Goal: Navigation & Orientation: Find specific page/section

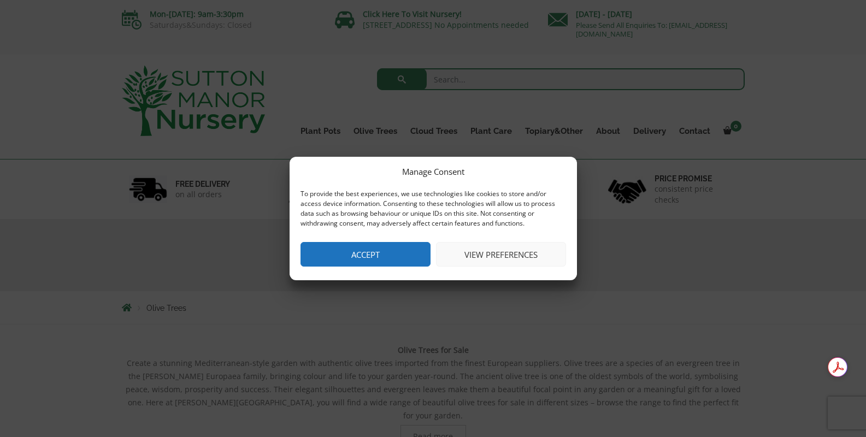
click at [481, 256] on button "View preferences" at bounding box center [501, 254] width 130 height 25
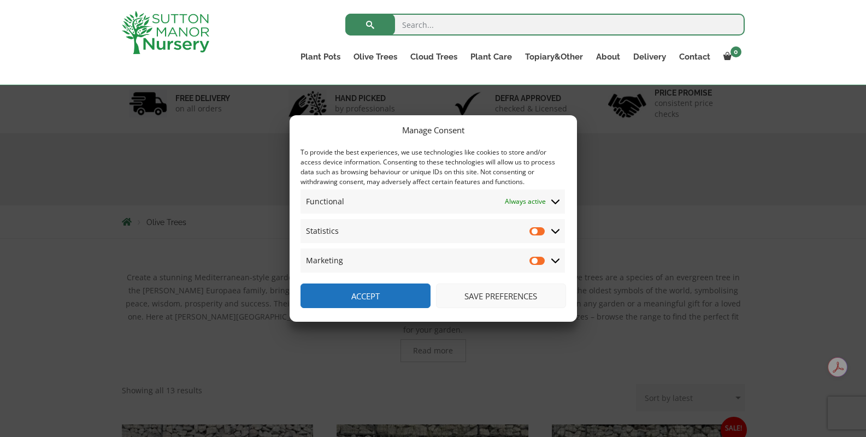
scroll to position [67, 0]
drag, startPoint x: 539, startPoint y: 229, endPoint x: 546, endPoint y: 256, distance: 27.7
click at [539, 229] on input "Statistics" at bounding box center [537, 231] width 16 height 11
checkbox input "true"
click at [540, 261] on input "Marketing" at bounding box center [537, 260] width 16 height 11
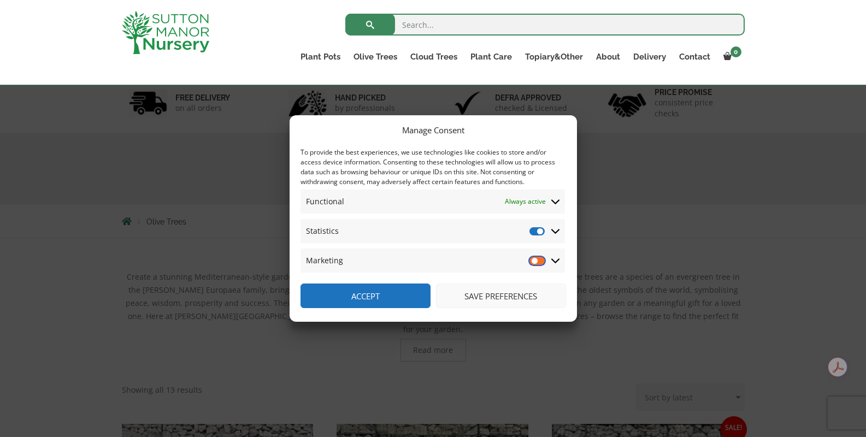
checkbox input "true"
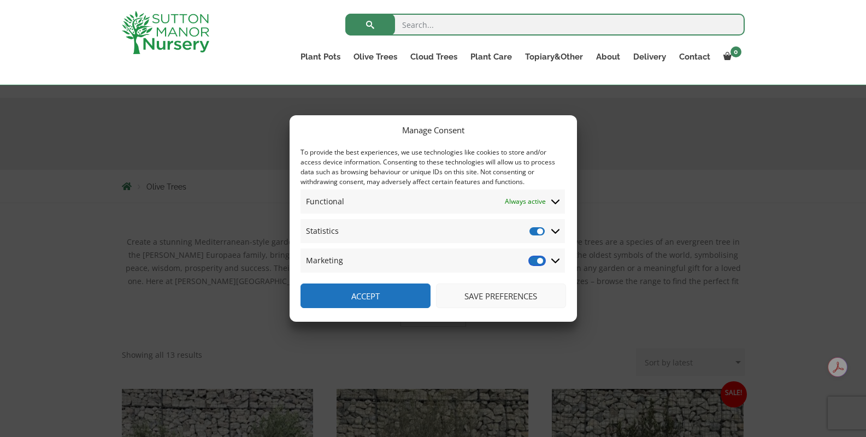
scroll to position [110, 0]
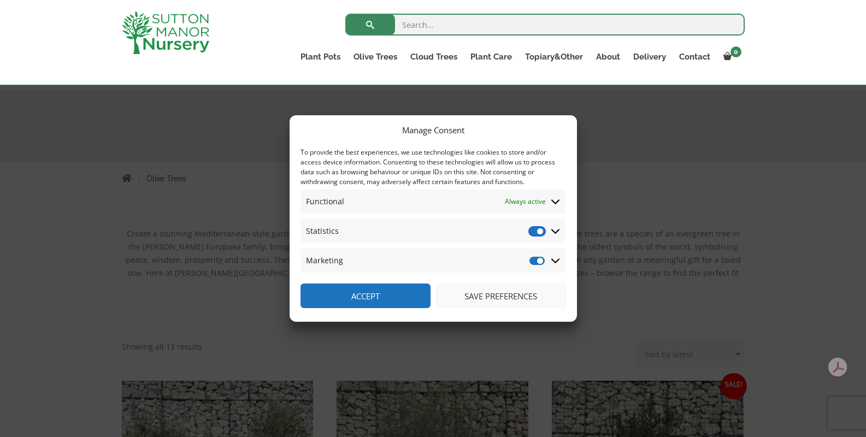
click at [535, 232] on input "Statistics" at bounding box center [537, 231] width 16 height 11
checkbox input "false"
click at [533, 261] on input "Marketing" at bounding box center [537, 260] width 16 height 11
checkbox input "false"
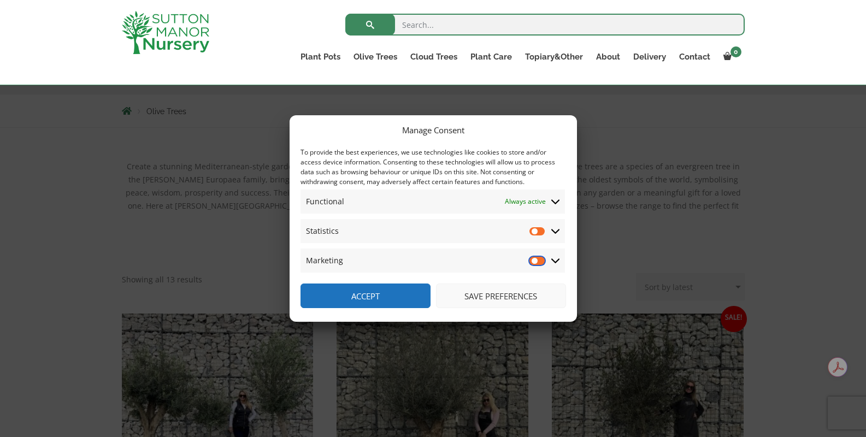
scroll to position [181, 0]
click at [509, 297] on button "Save preferences" at bounding box center [501, 295] width 130 height 25
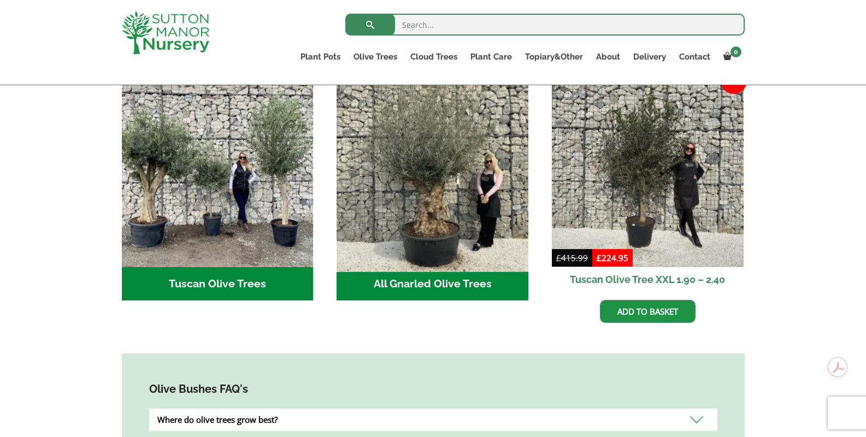
scroll to position [418, 0]
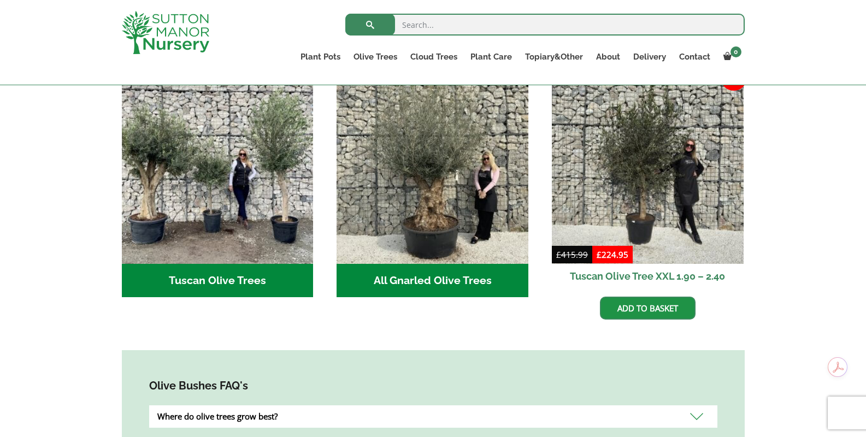
click at [211, 267] on h2 "Tuscan Olive Trees (2)" at bounding box center [218, 281] width 192 height 34
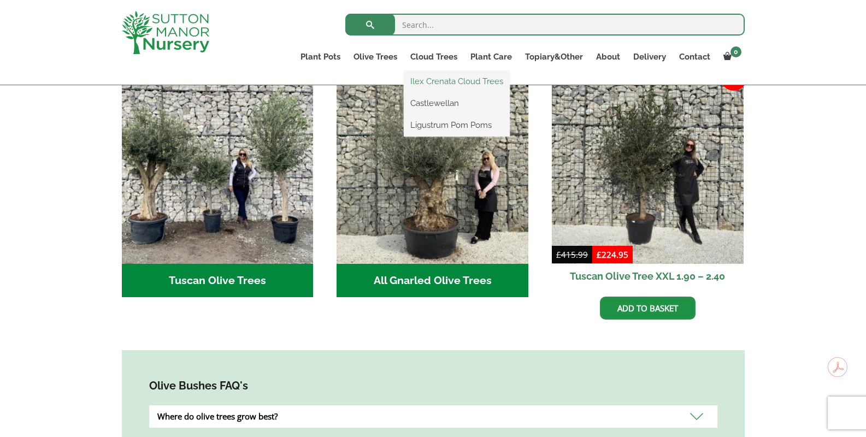
click at [432, 79] on link "Ilex Crenata Cloud Trees" at bounding box center [457, 81] width 106 height 16
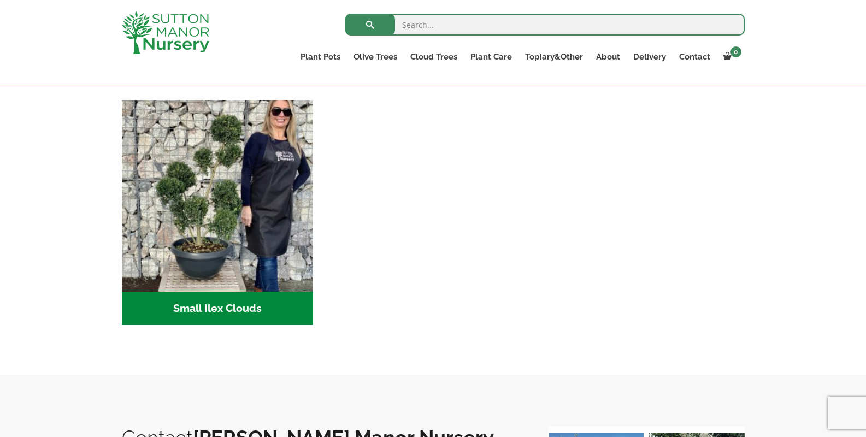
scroll to position [479, 0]
